Goal: Find specific page/section: Find specific page/section

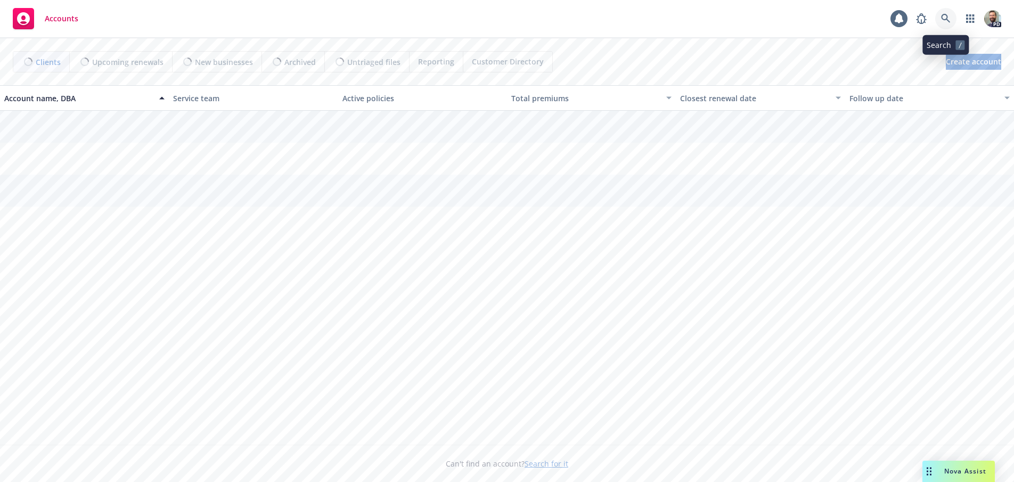
click at [947, 19] on icon at bounding box center [945, 18] width 9 height 9
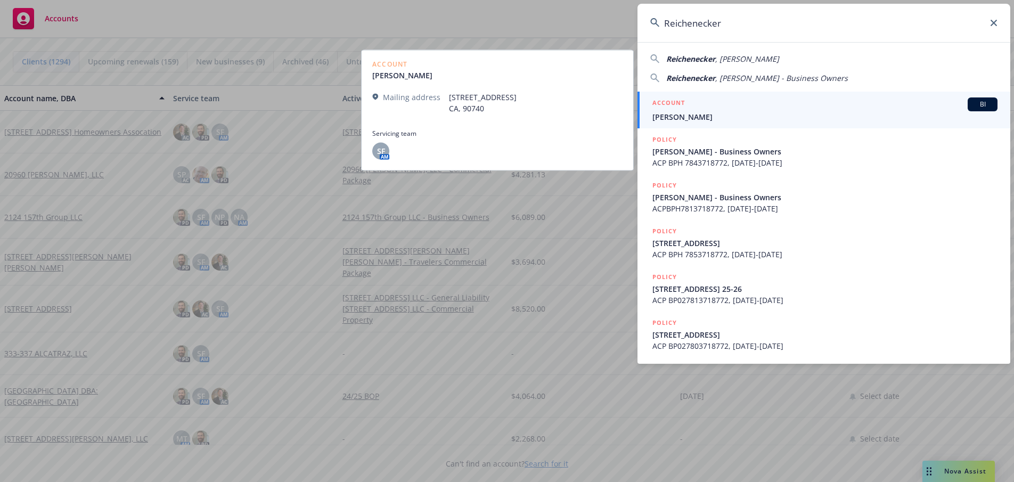
type input "Reichenecker"
click at [675, 115] on span "[PERSON_NAME]" at bounding box center [824, 116] width 345 height 11
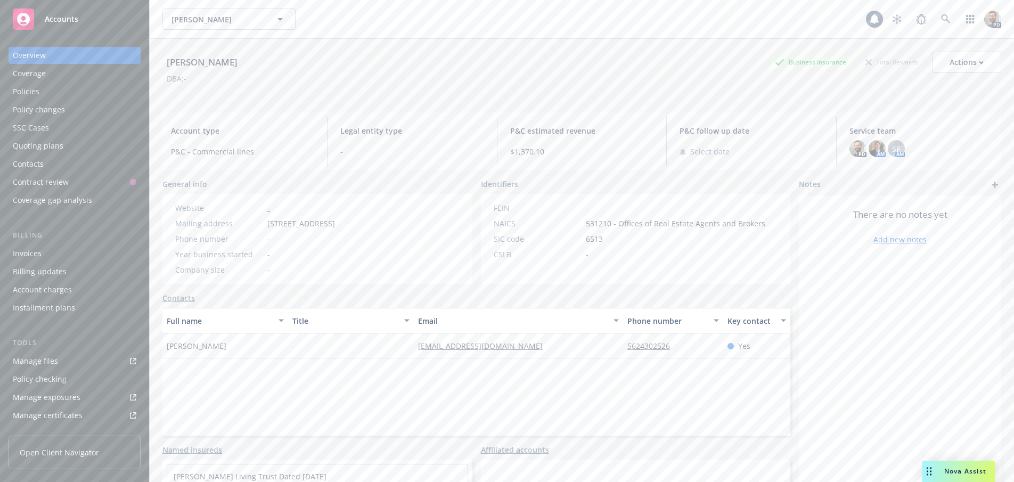
click at [19, 89] on div "Policies" at bounding box center [26, 91] width 27 height 17
